Goal: Navigation & Orientation: Go to known website

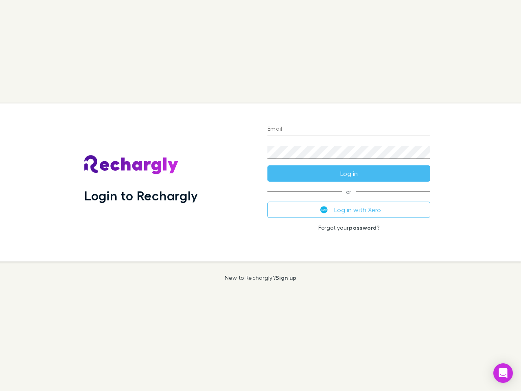
click at [261, 195] on div "Login to Rechargly" at bounding box center [169, 182] width 183 height 158
click at [349, 129] on input "Email" at bounding box center [349, 129] width 163 height 13
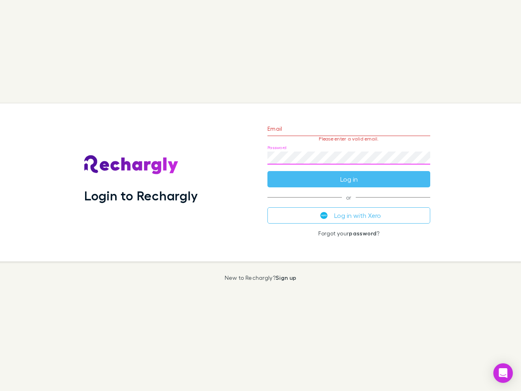
click at [349, 173] on form "Email Please enter a valid email. Password Log in" at bounding box center [349, 151] width 163 height 71
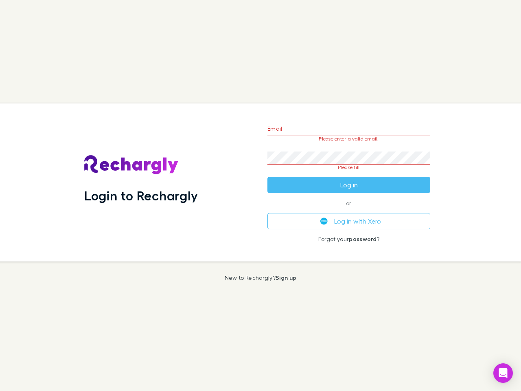
click at [349, 210] on div "Email Please enter a valid email. Password Please fill Log in or Log in with Xe…" at bounding box center [349, 182] width 176 height 158
click at [503, 373] on icon "Open Intercom Messenger" at bounding box center [503, 373] width 9 height 10
